Goal: Transaction & Acquisition: Download file/media

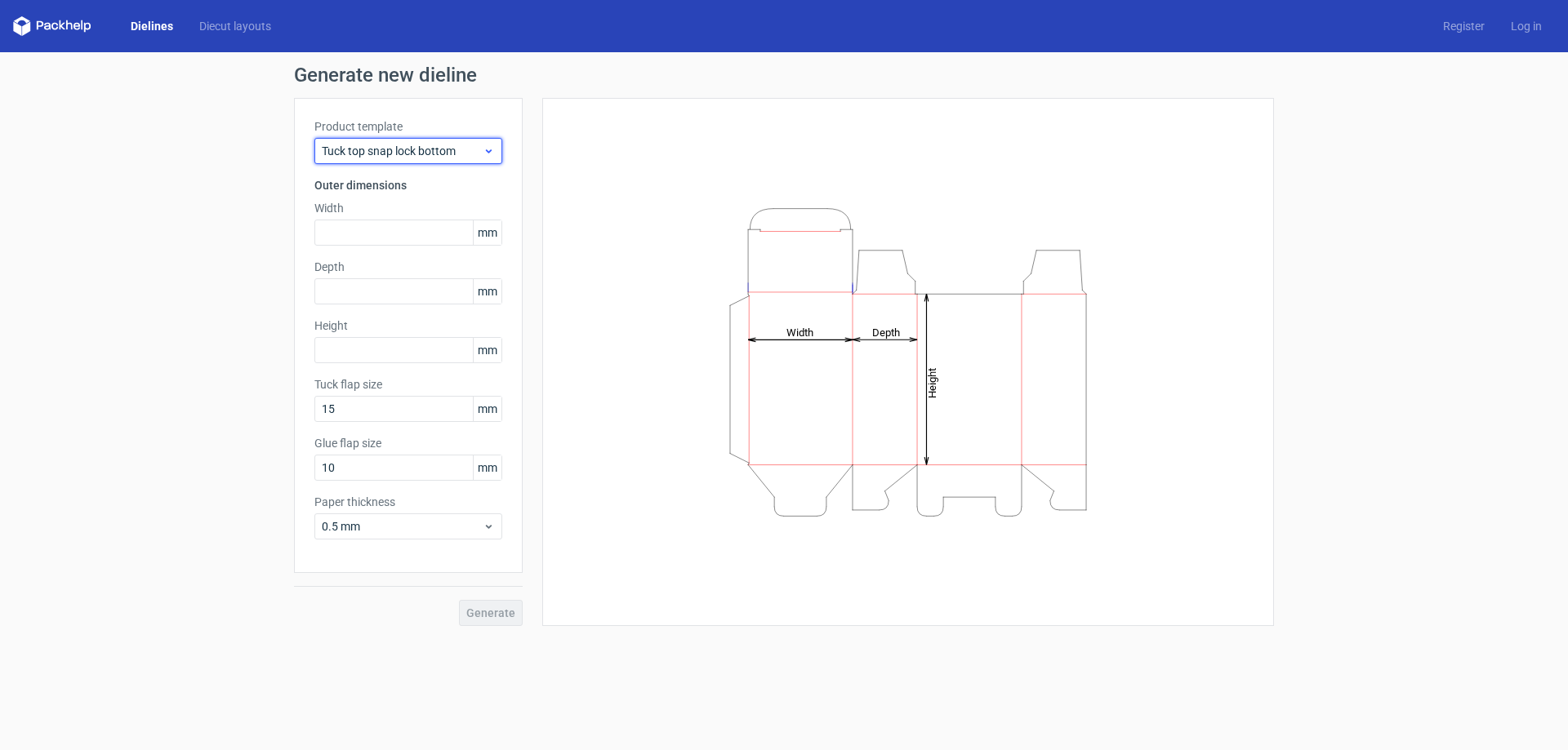
click at [486, 148] on icon at bounding box center [489, 150] width 12 height 13
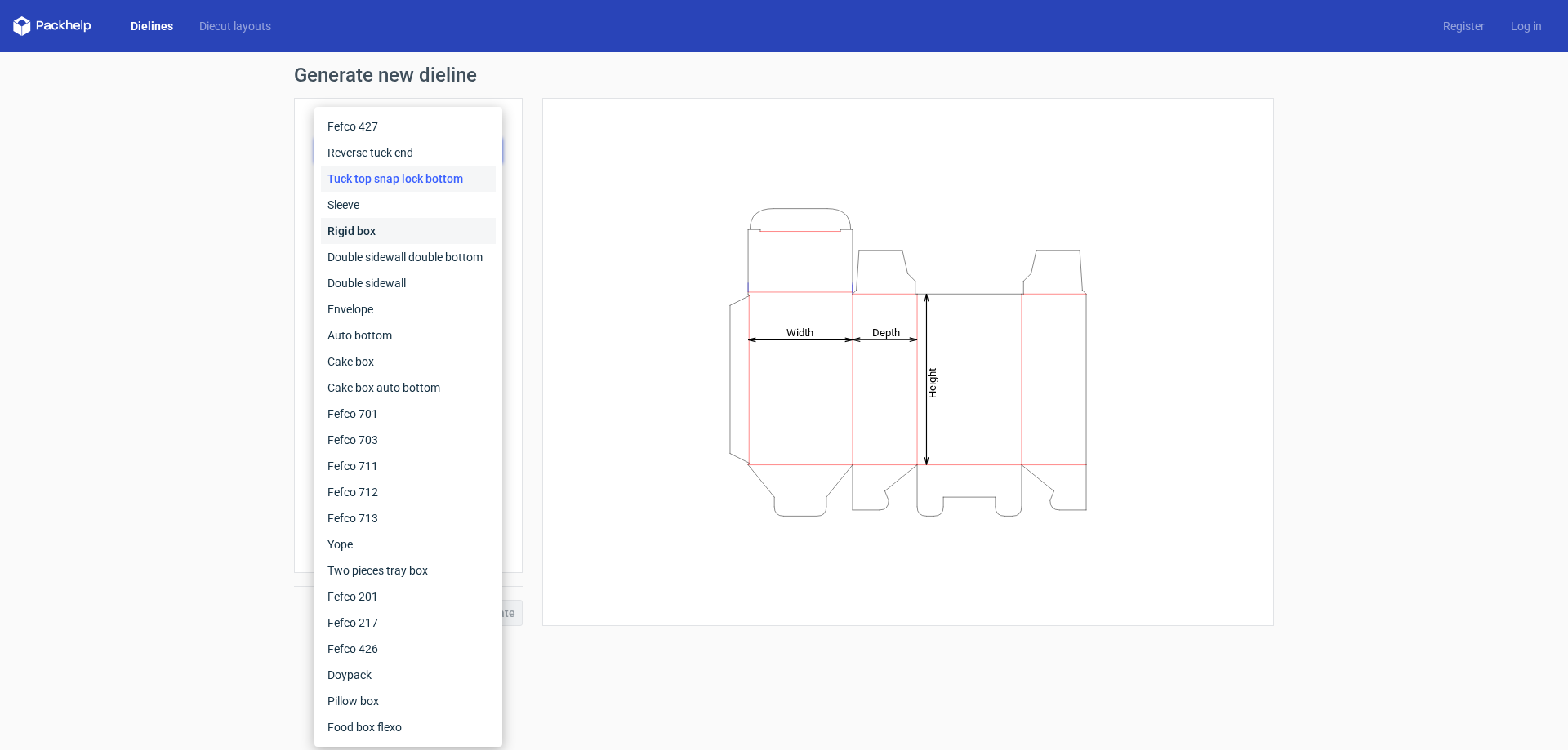
click at [401, 231] on div "Rigid box" at bounding box center [408, 231] width 175 height 26
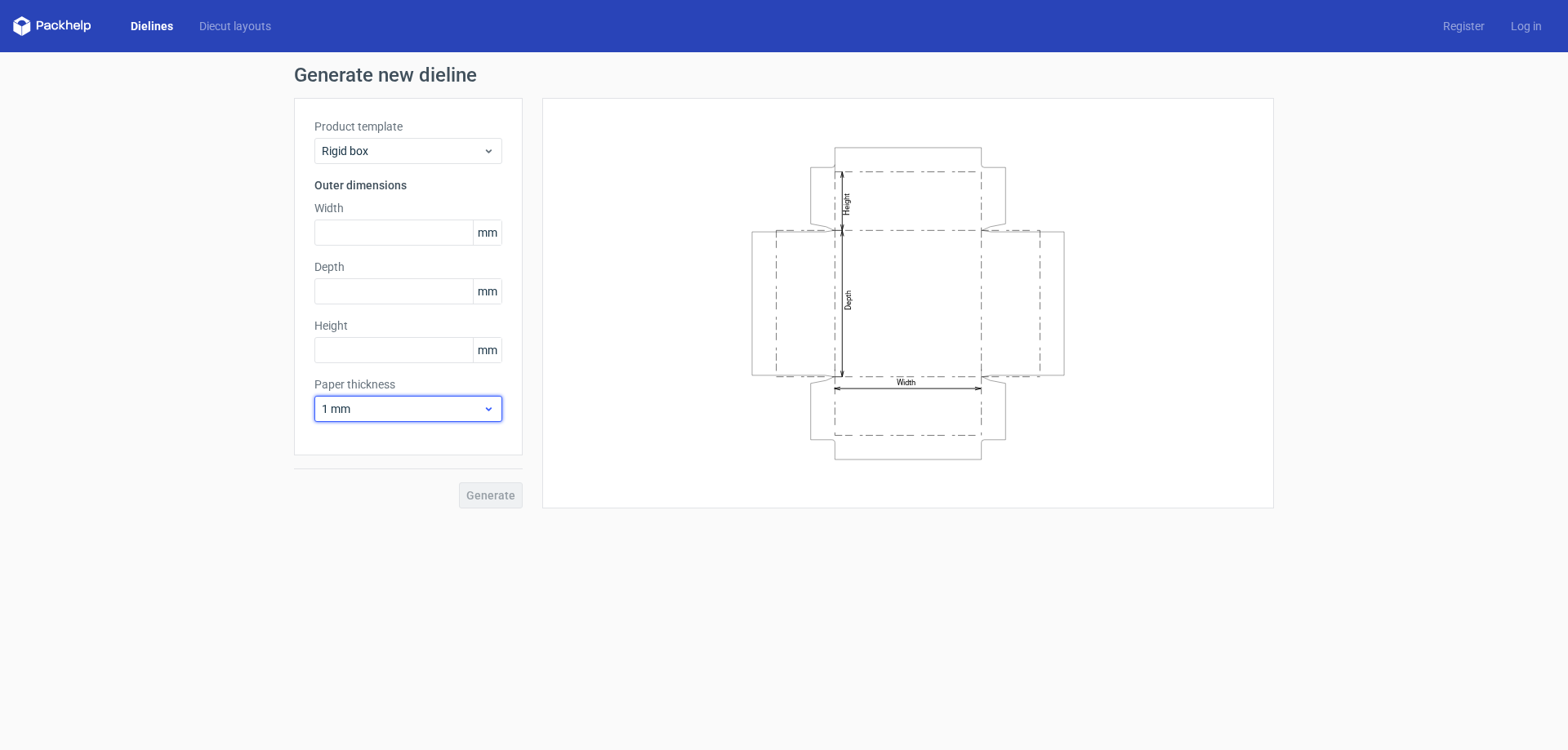
click at [496, 407] on div "1 mm" at bounding box center [408, 409] width 188 height 26
click at [382, 514] on div "1.5 mm" at bounding box center [408, 523] width 175 height 26
click at [377, 229] on input "text" at bounding box center [408, 232] width 188 height 26
type input "190"
click at [386, 264] on label "Depth" at bounding box center [408, 266] width 188 height 17
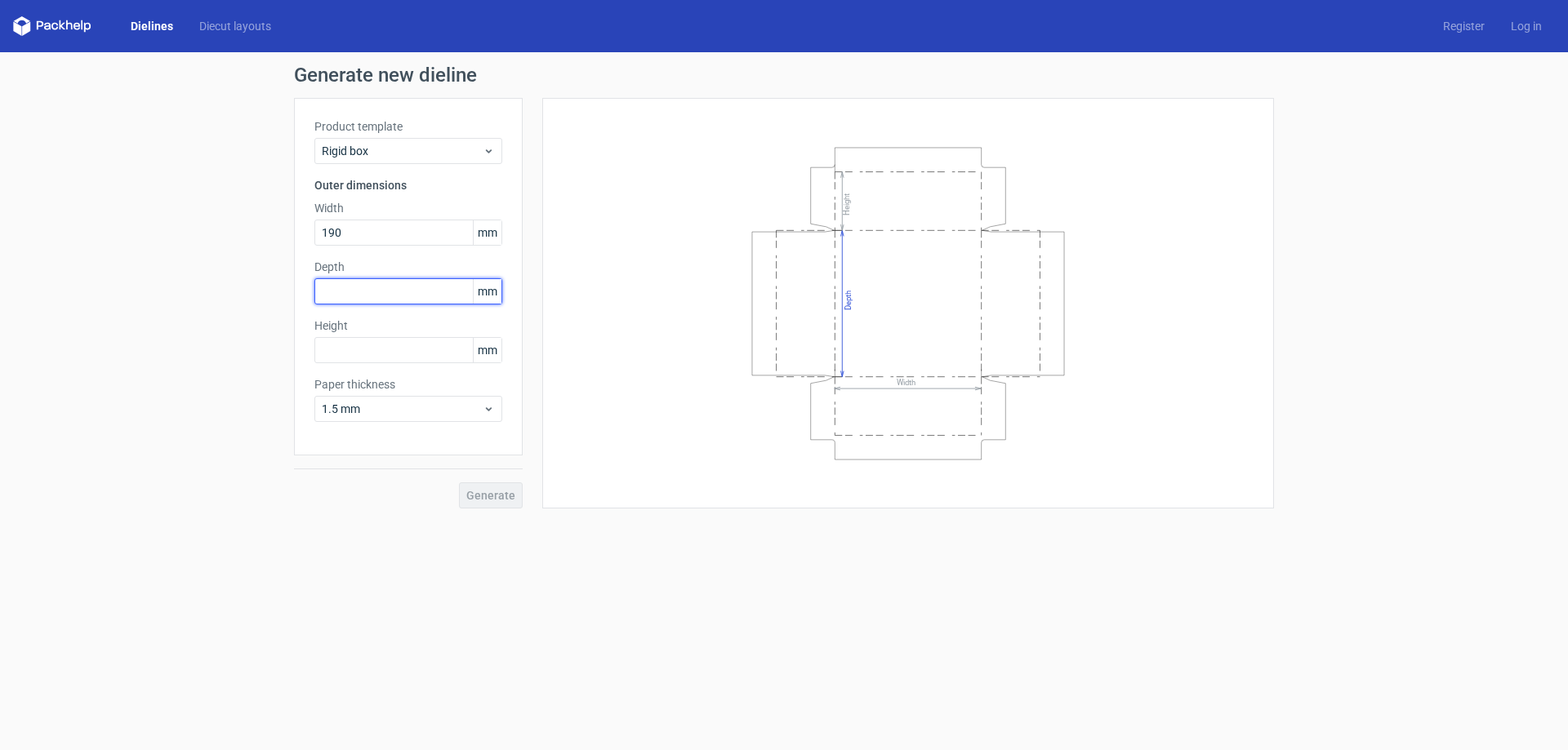
click at [393, 291] on input "text" at bounding box center [408, 291] width 188 height 26
type input "153"
click at [429, 350] on input "text" at bounding box center [408, 350] width 188 height 26
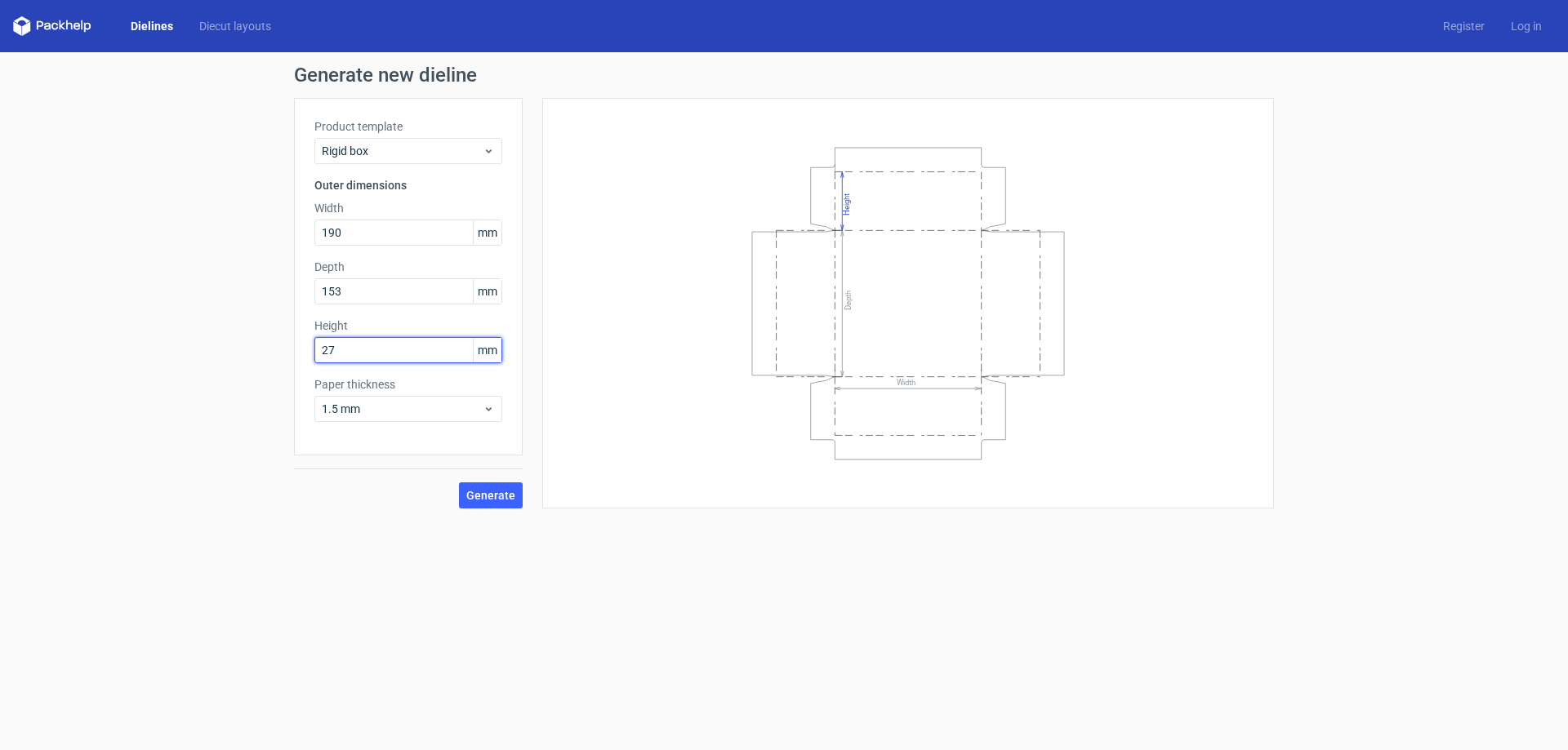
type input "27"
click at [459, 483] on button "Generate" at bounding box center [491, 495] width 63 height 26
click at [455, 418] on div "1.5 mm" at bounding box center [408, 409] width 188 height 26
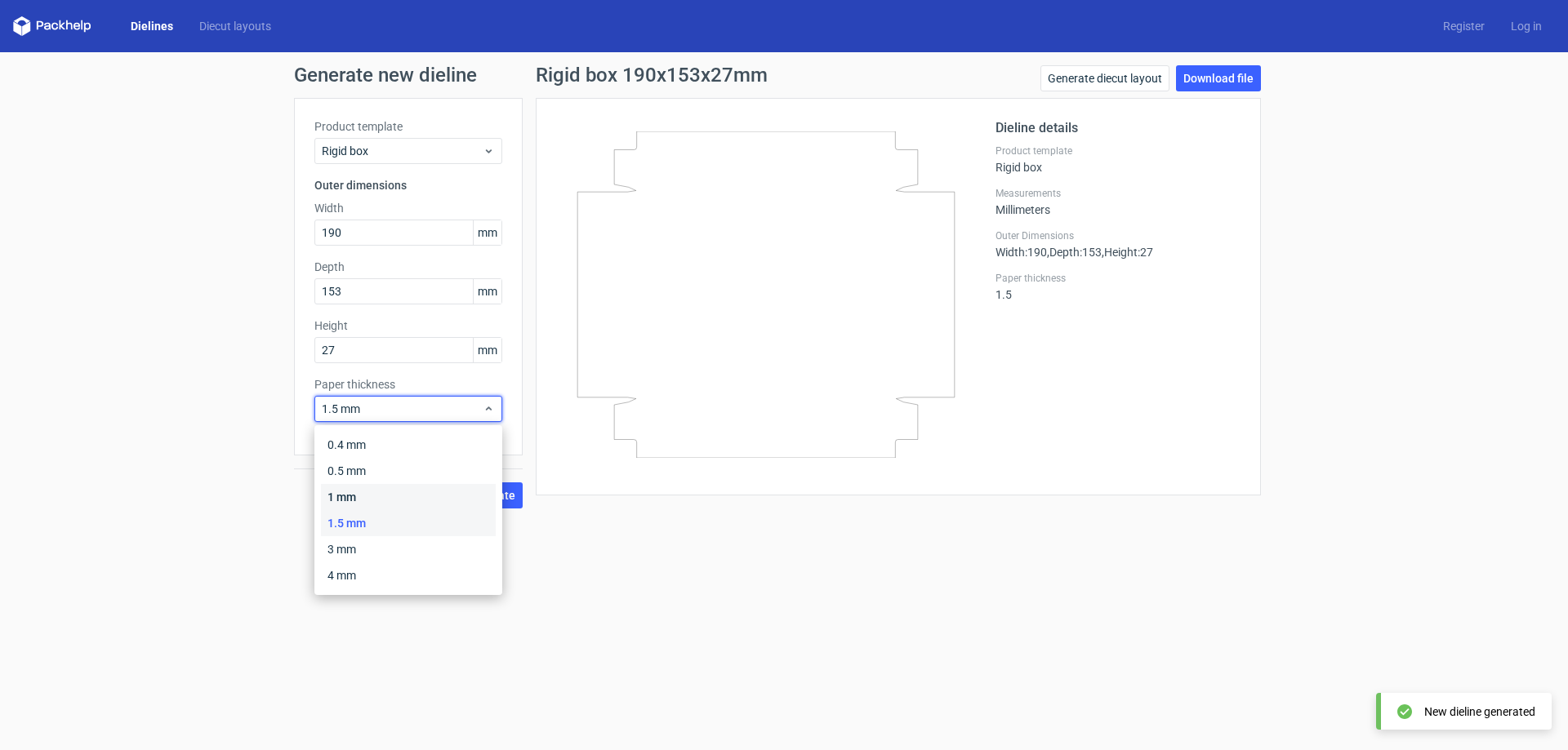
click at [409, 494] on div "1 mm" at bounding box center [408, 496] width 175 height 26
click at [388, 408] on span "1 mm" at bounding box center [402, 409] width 161 height 17
click at [357, 513] on div "1.5 mm" at bounding box center [408, 523] width 175 height 26
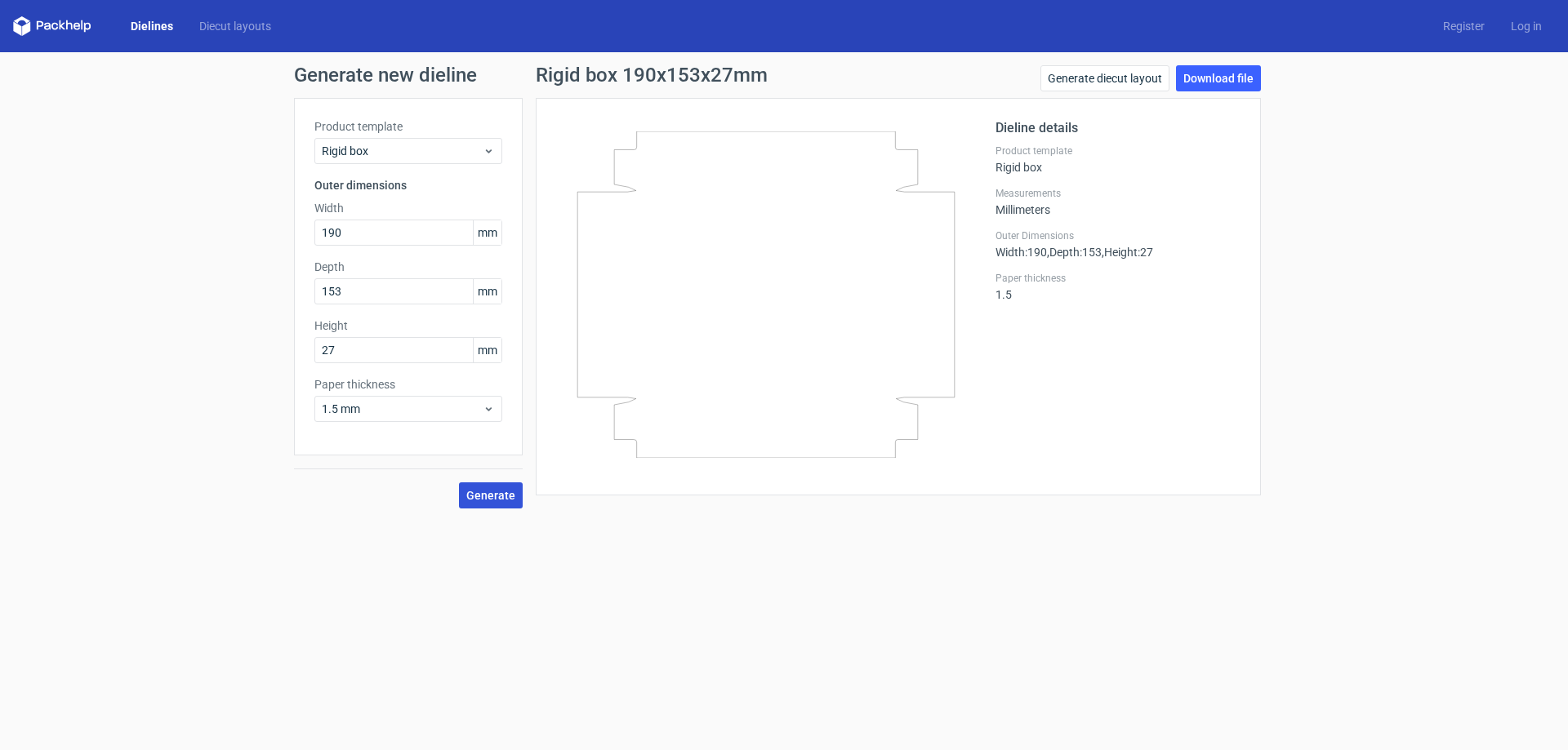
click at [475, 501] on span "Generate" at bounding box center [491, 495] width 49 height 12
click at [1205, 81] on link "Download file" at bounding box center [1218, 78] width 85 height 26
click at [381, 238] on input "190" at bounding box center [408, 232] width 188 height 26
click at [358, 292] on input "153" at bounding box center [408, 291] width 188 height 26
click at [391, 272] on label "Depth" at bounding box center [408, 266] width 188 height 17
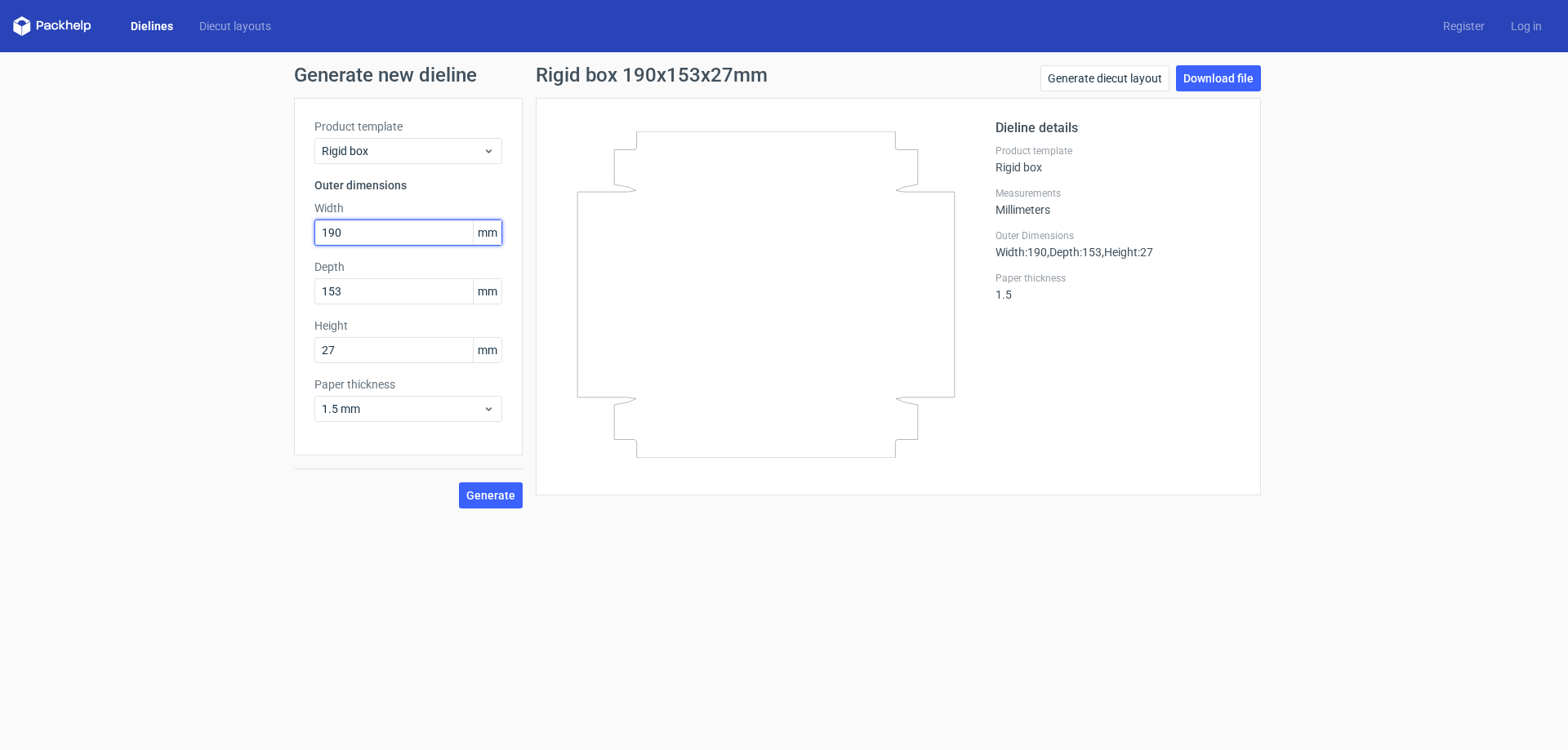
drag, startPoint x: 351, startPoint y: 228, endPoint x: 384, endPoint y: 377, distance: 152.6
click at [351, 229] on input "190" at bounding box center [408, 232] width 188 height 26
type input "185"
click at [380, 290] on input "153" at bounding box center [408, 291] width 188 height 26
drag, startPoint x: 380, startPoint y: 290, endPoint x: 206, endPoint y: 272, distance: 174.9
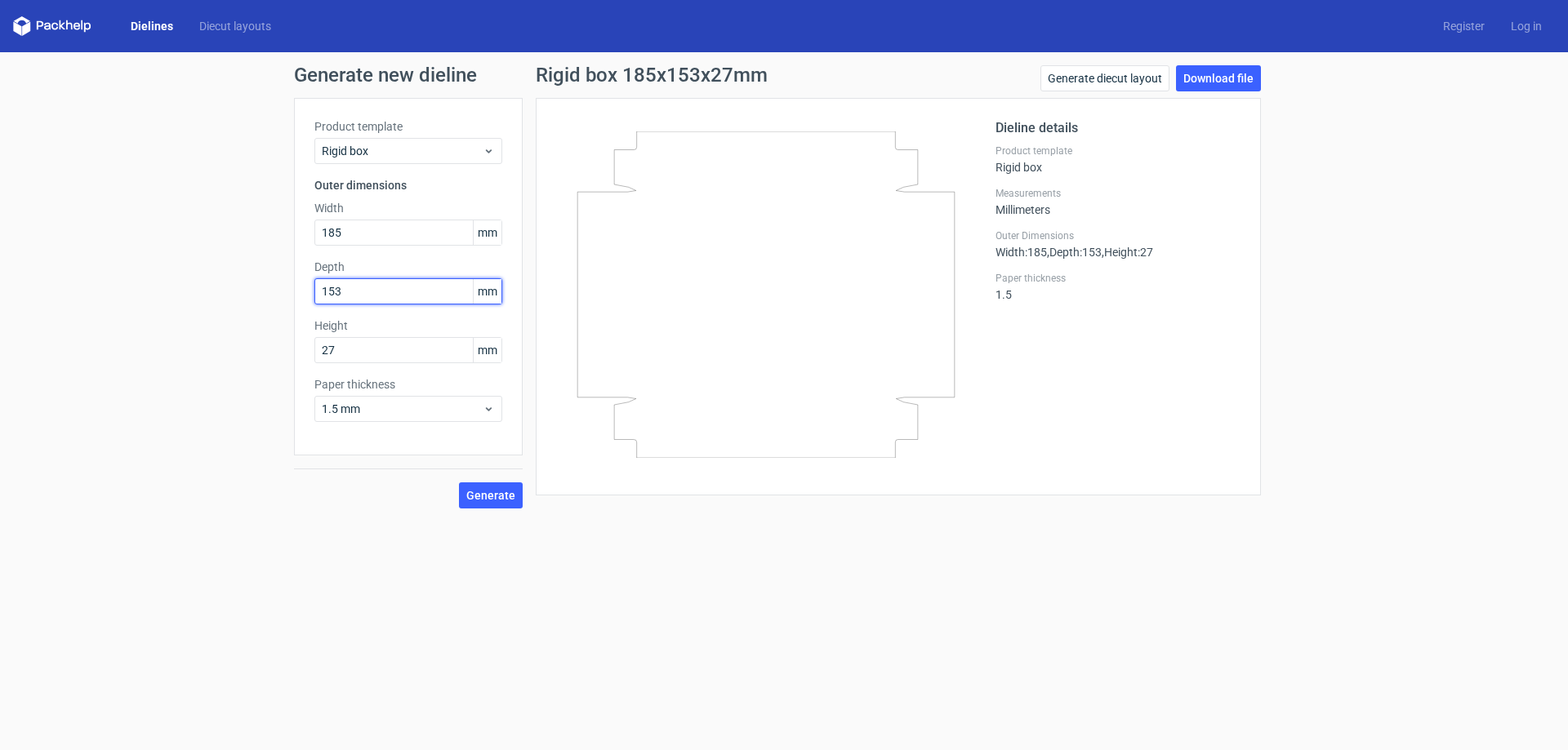
click at [206, 272] on div "Generate new dieline Product template Rigid box Outer dimensions Width 185 mm D…" at bounding box center [784, 286] width 1568 height 469
type input "148"
click at [346, 328] on label "Height" at bounding box center [408, 326] width 188 height 17
drag, startPoint x: 374, startPoint y: 347, endPoint x: 304, endPoint y: 341, distance: 70.3
click at [304, 341] on div "Product template Rigid box Outer dimensions Width 185 mm Depth 148 mm Height 27…" at bounding box center [409, 276] width 229 height 357
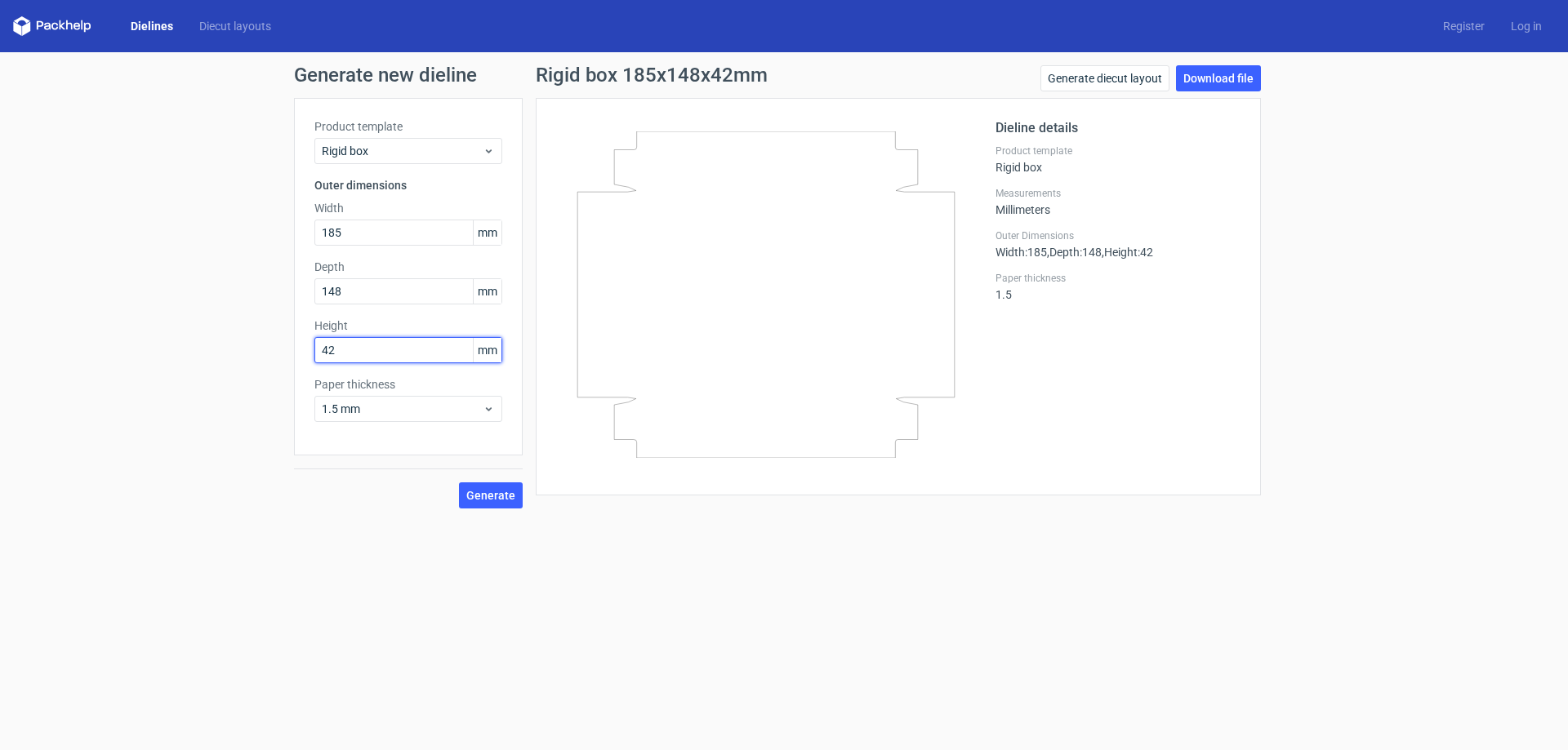
type input "42"
click at [423, 445] on div "Product template Rigid box Outer dimensions Width 185 mm Depth 148 mm Height 42…" at bounding box center [409, 276] width 229 height 357
click at [491, 492] on span "Generate" at bounding box center [491, 495] width 49 height 12
click at [1200, 79] on link "Download file" at bounding box center [1218, 78] width 85 height 26
